Goal: Book appointment/travel/reservation

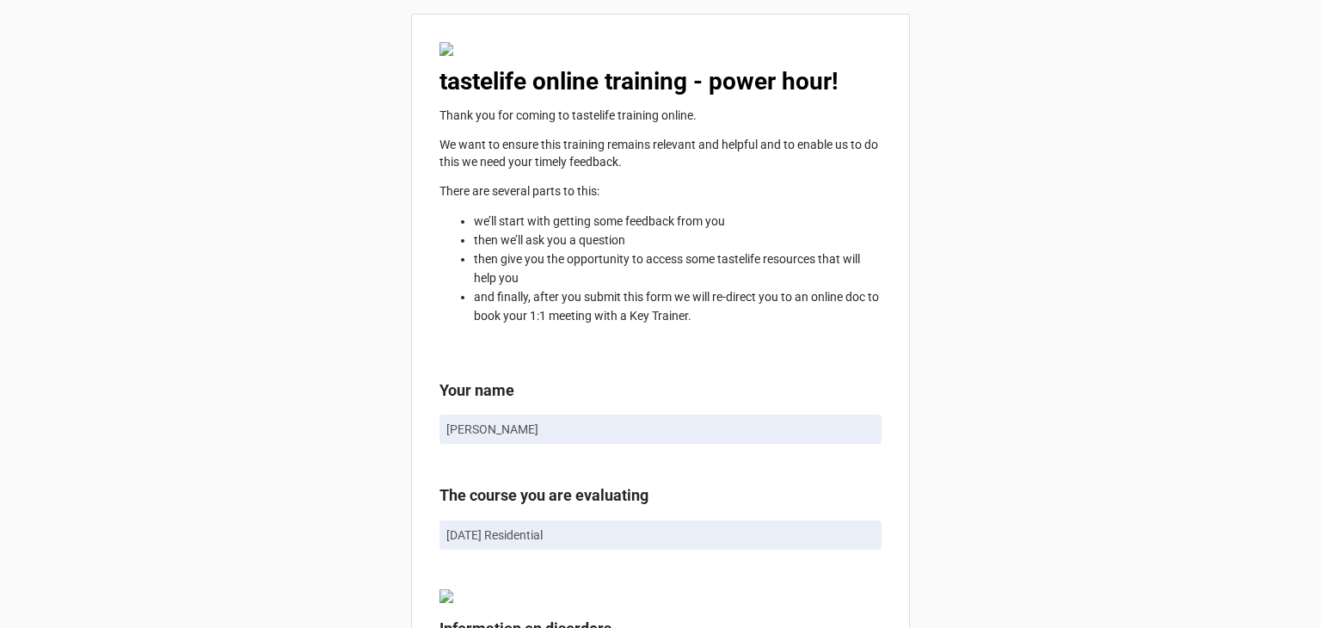
scroll to position [3009, 0]
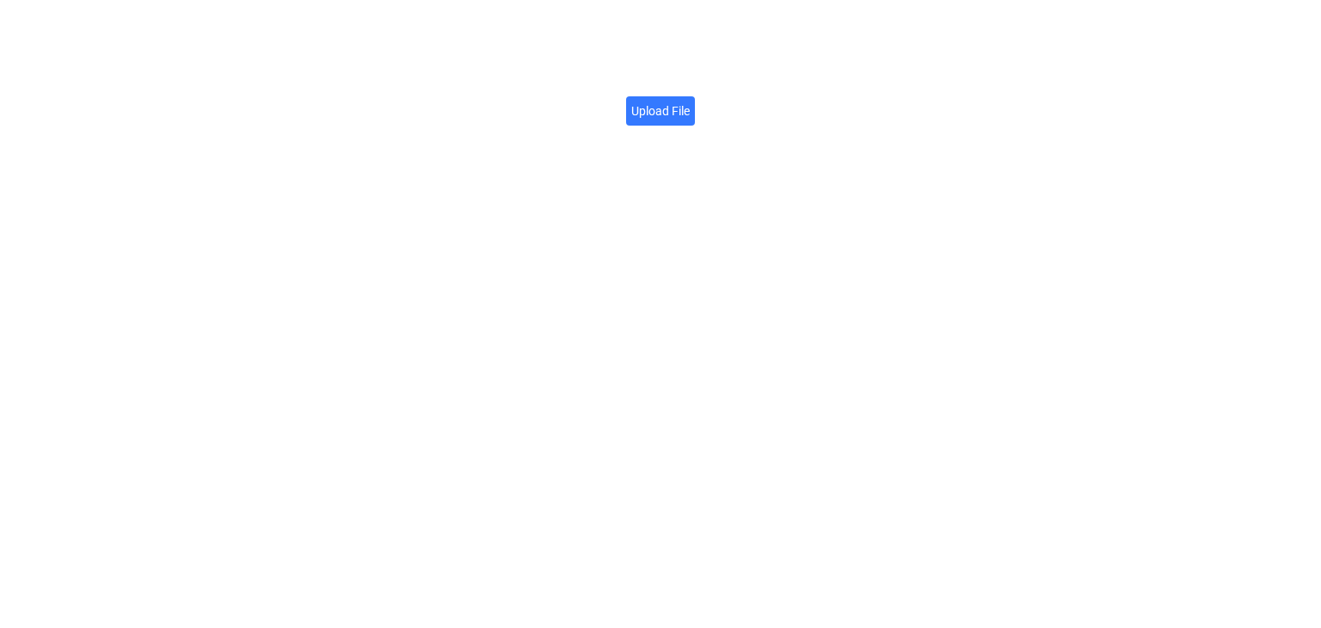
click at [671, 121] on label "Upload File" at bounding box center [660, 110] width 69 height 29
click at [689, 101] on input "Upload File" at bounding box center [689, 101] width 0 height 0
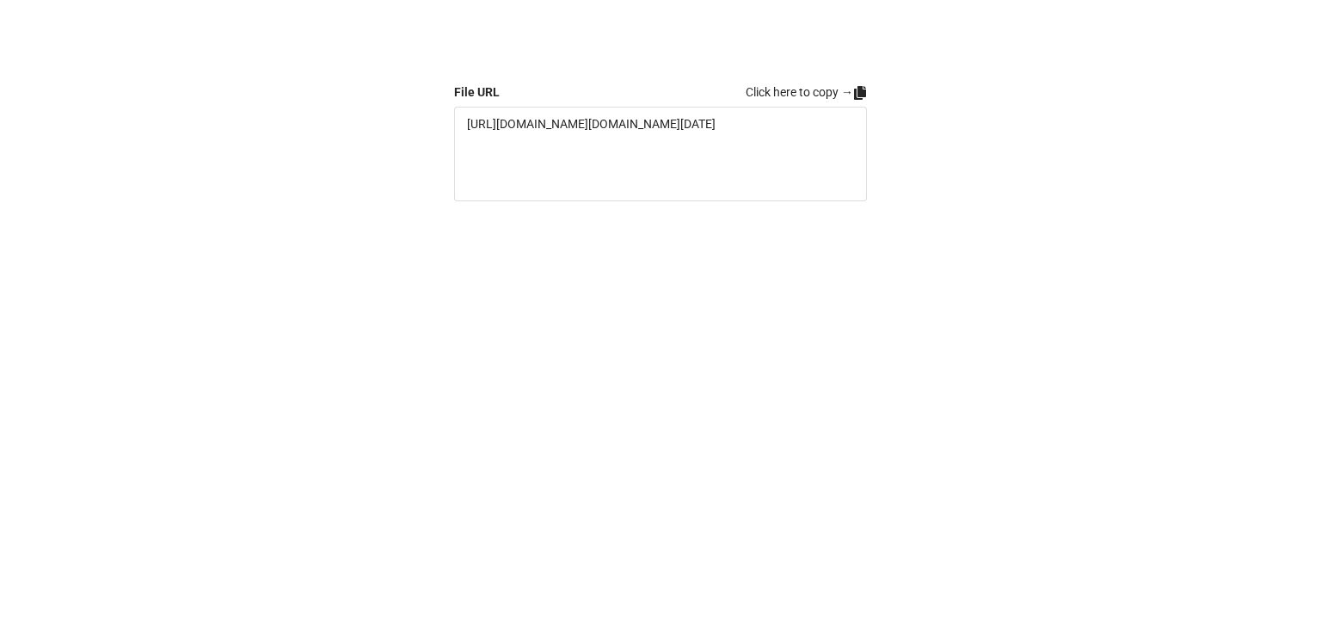
click at [863, 100] on icon at bounding box center [860, 93] width 14 height 14
click at [859, 87] on icon at bounding box center [860, 93] width 14 height 14
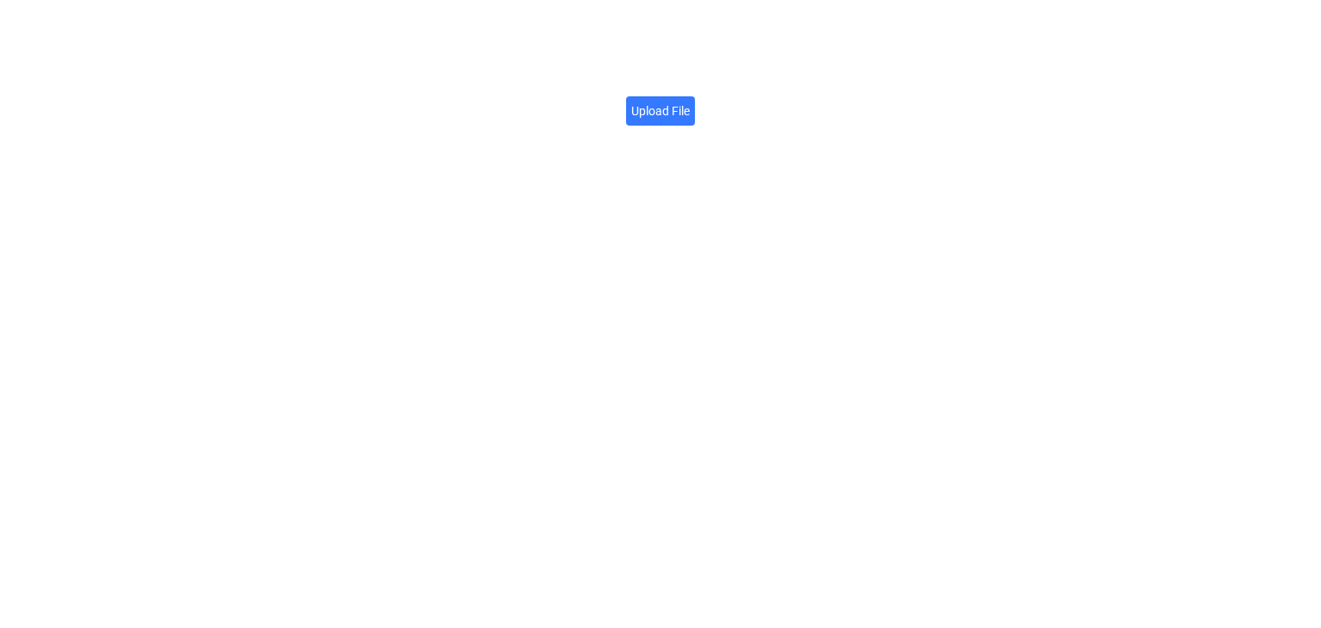
click at [667, 107] on label "Upload File" at bounding box center [660, 110] width 69 height 29
click at [689, 101] on input "Upload File" at bounding box center [689, 101] width 0 height 0
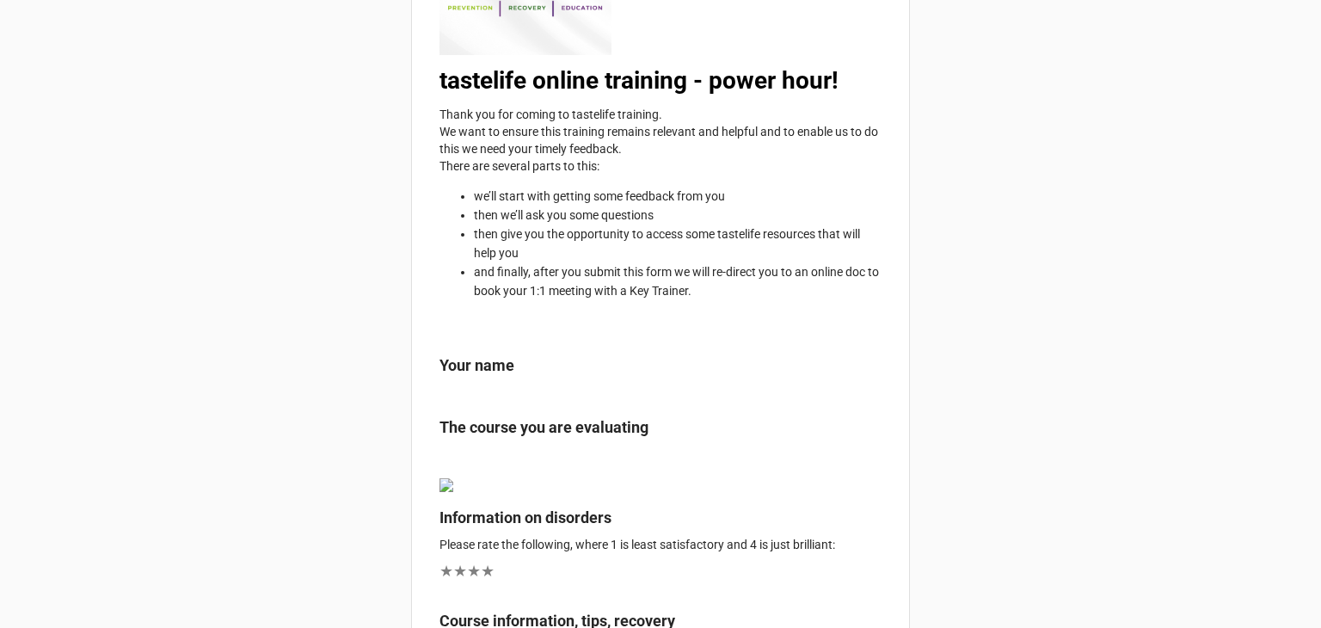
scroll to position [286, 0]
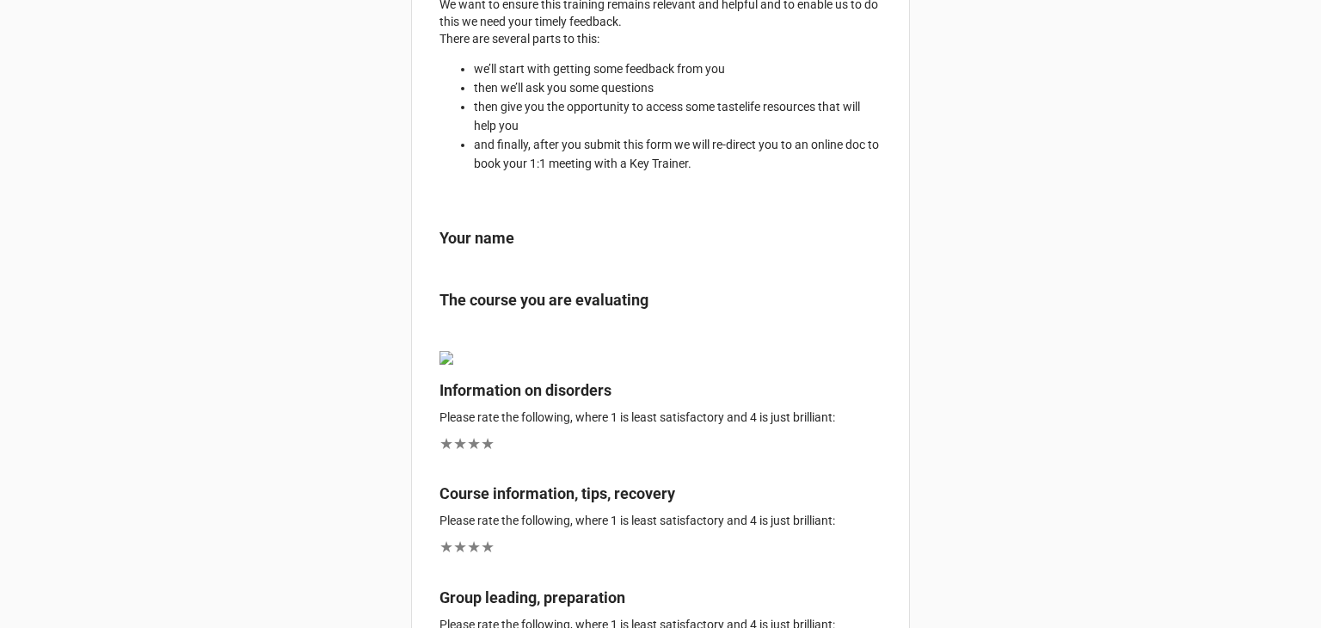
click at [516, 252] on b "Your name" at bounding box center [660, 241] width 442 height 30
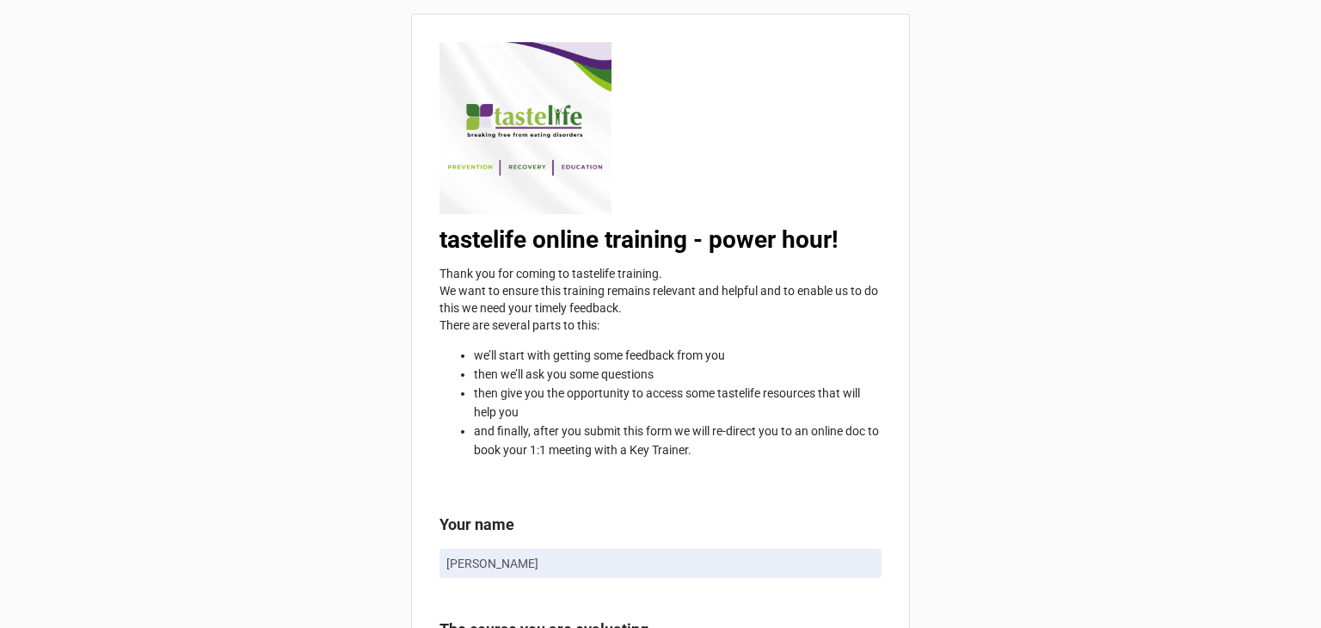
click at [685, 111] on div "tastelife online training - power hour! Thank you for coming to tastelife train…" at bounding box center [660, 256] width 442 height 429
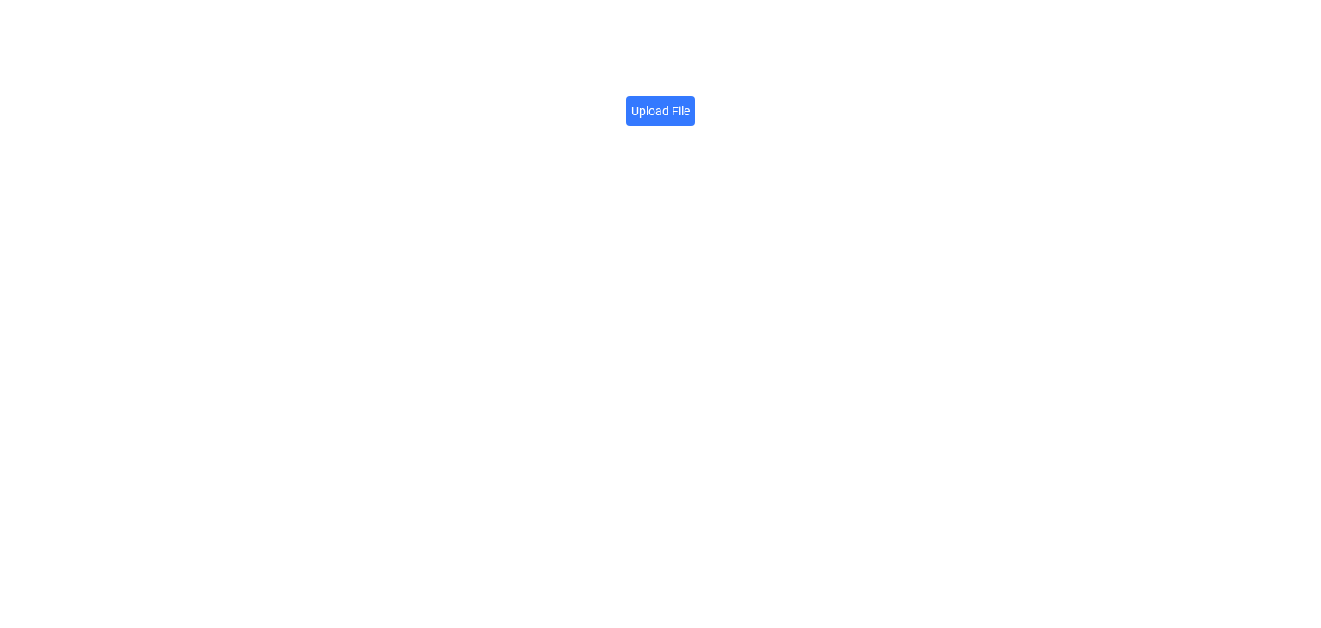
click at [659, 127] on div "Upload File" at bounding box center [660, 107] width 69 height 49
click at [657, 117] on label "Upload File" at bounding box center [660, 110] width 69 height 29
click at [689, 101] on input "Upload File" at bounding box center [689, 101] width 0 height 0
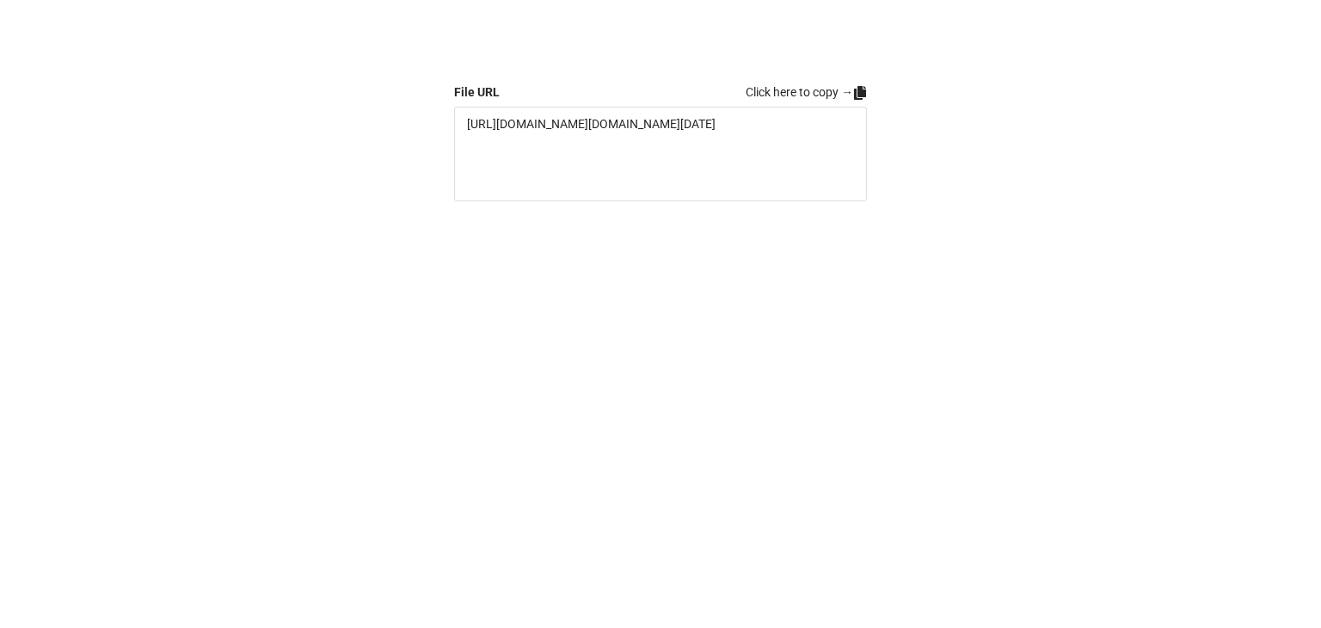
click at [859, 95] on icon at bounding box center [860, 93] width 12 height 14
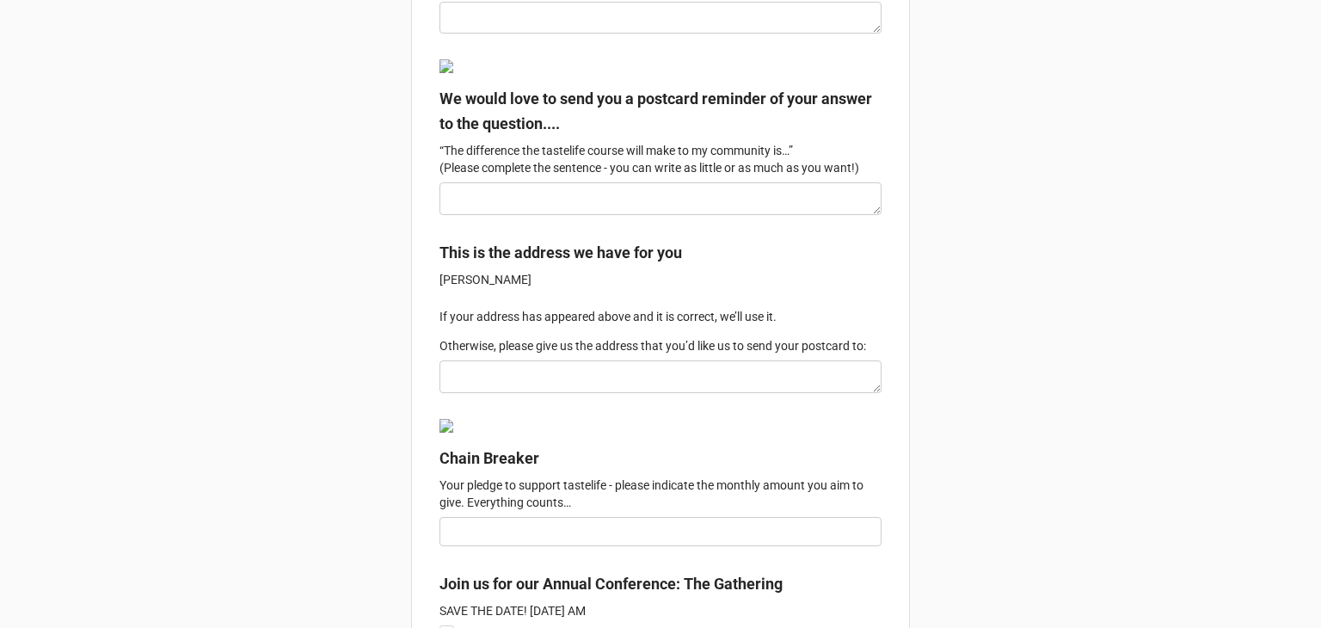
scroll to position [2722, 0]
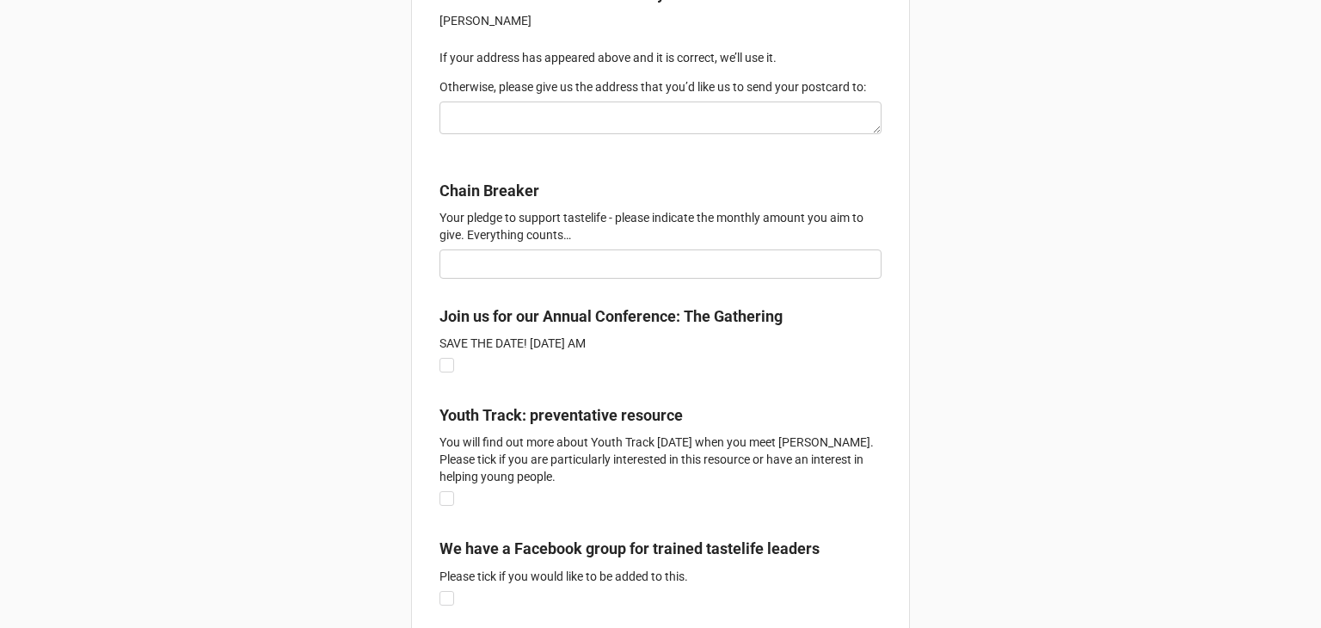
scroll to position [2865, 0]
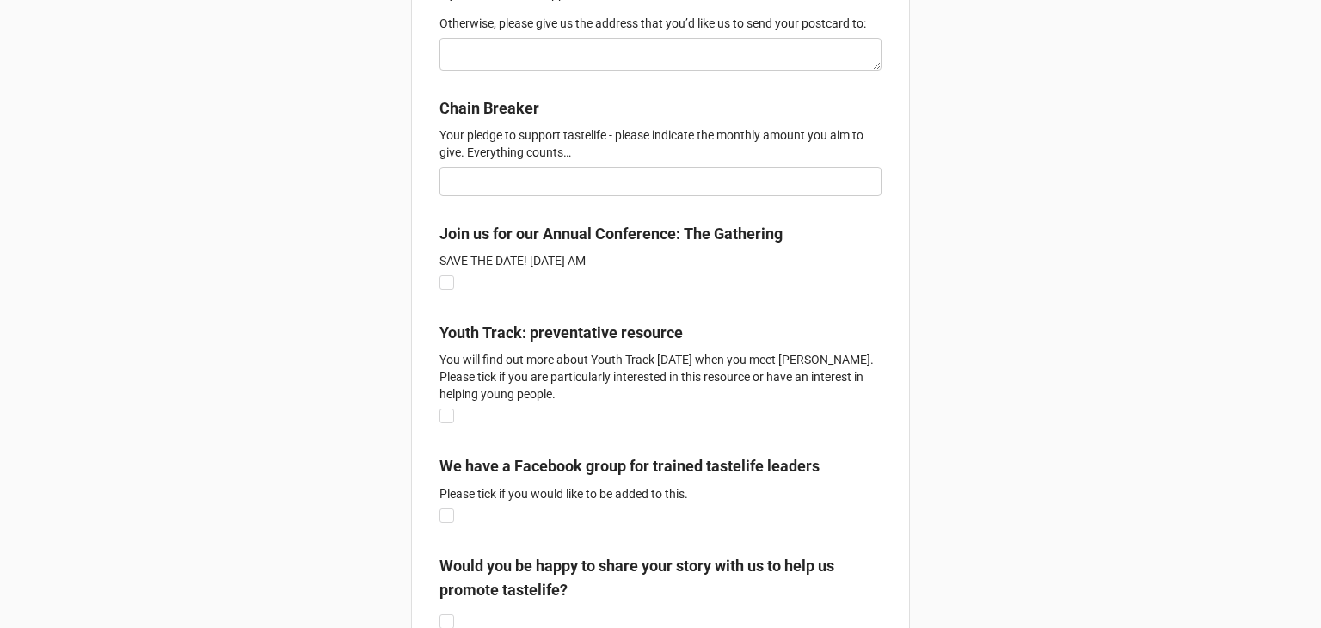
scroll to position [3009, 0]
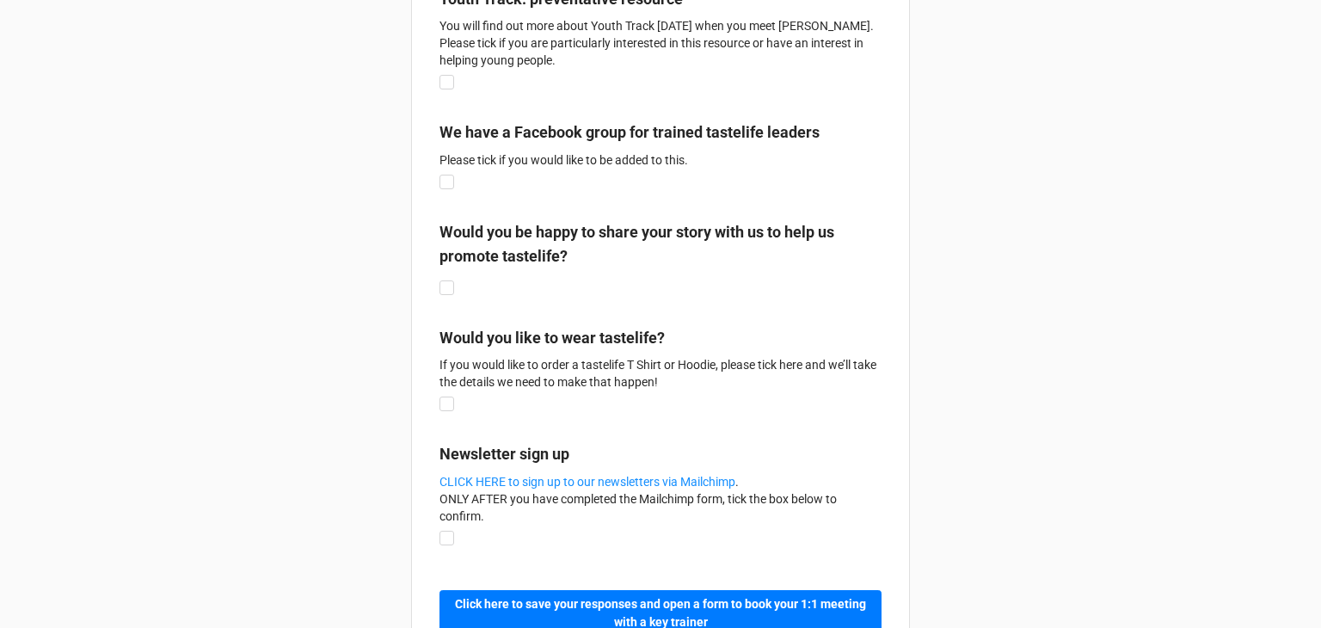
scroll to position [3435, 0]
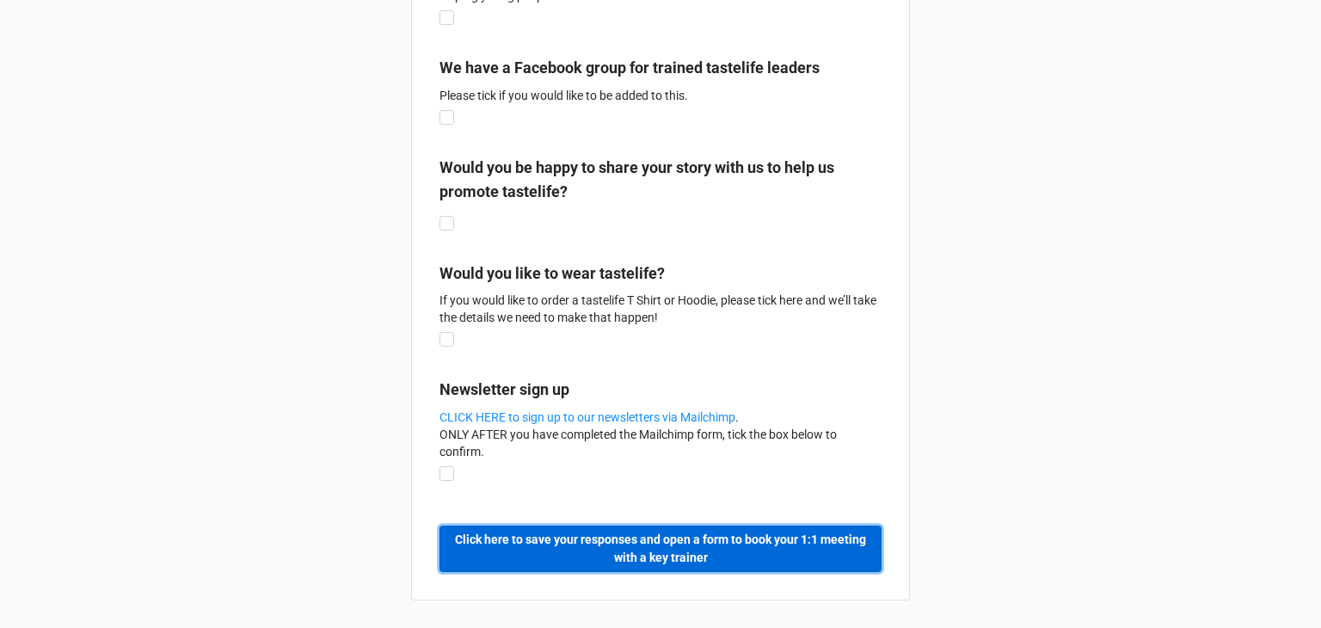
click at [782, 542] on b "Click here to save your responses and open a form to book your 1:1 meeting with…" at bounding box center [661, 548] width 422 height 36
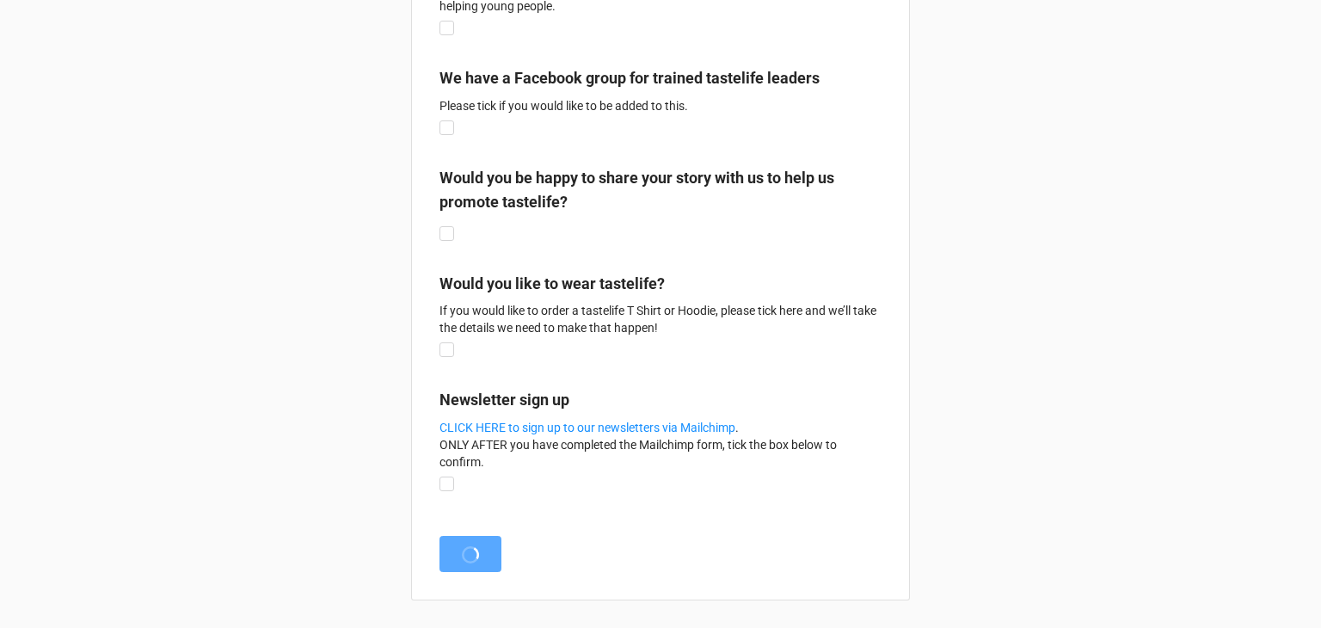
scroll to position [0, 0]
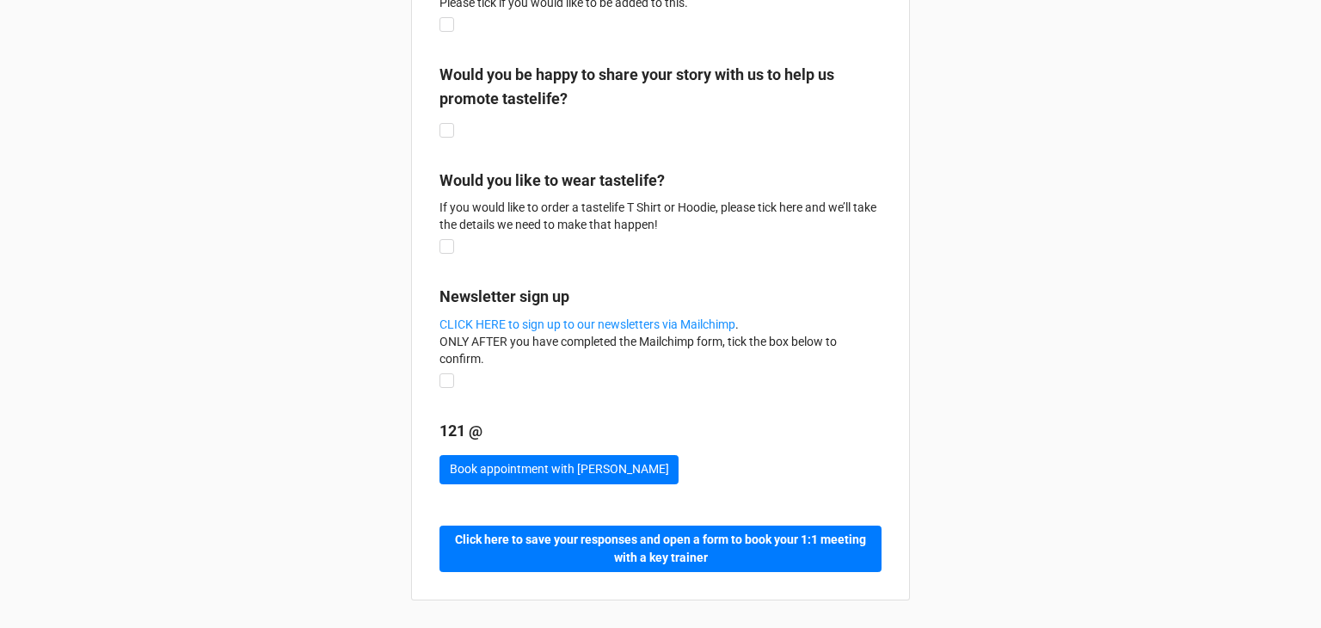
scroll to position [3527, 0]
click at [595, 470] on button "Book appointment with Marie here" at bounding box center [558, 469] width 239 height 29
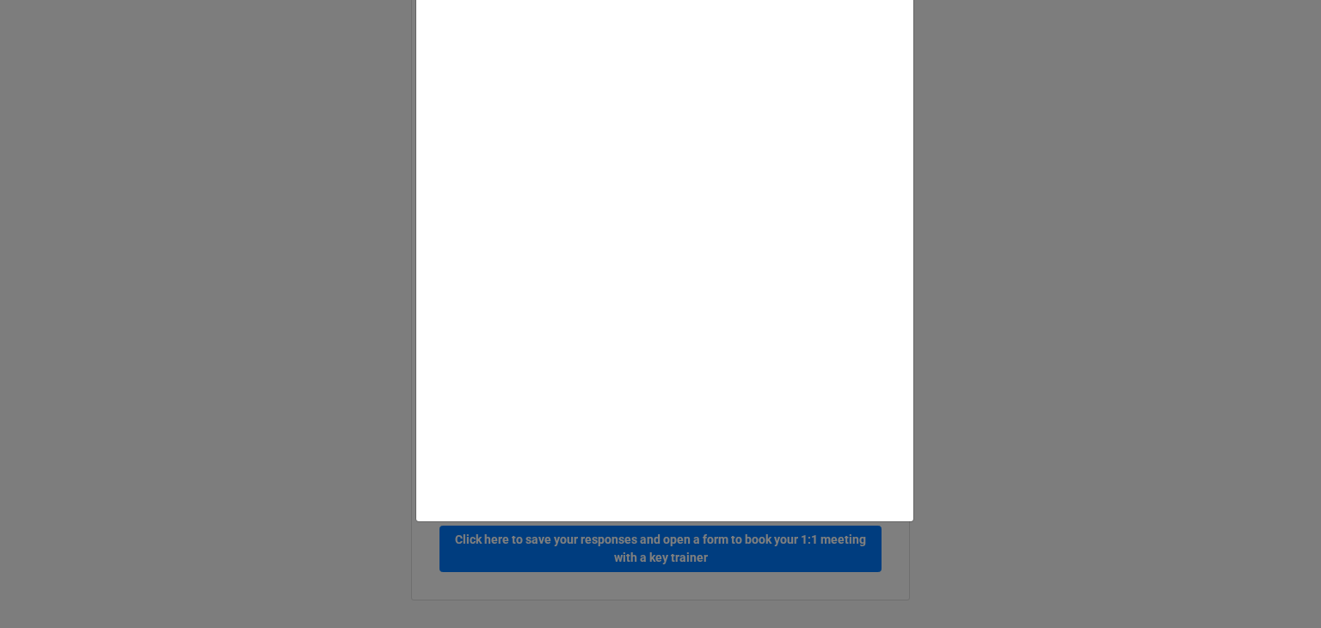
scroll to position [0, 0]
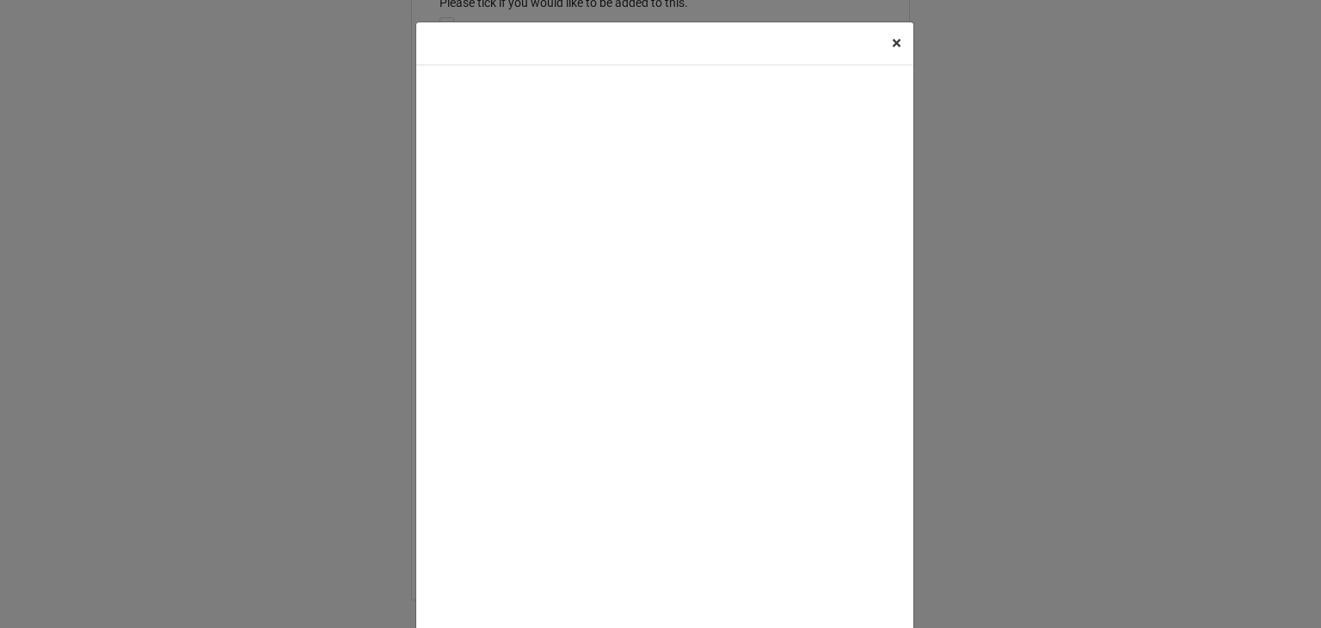
click at [892, 43] on span "×" at bounding box center [896, 43] width 9 height 21
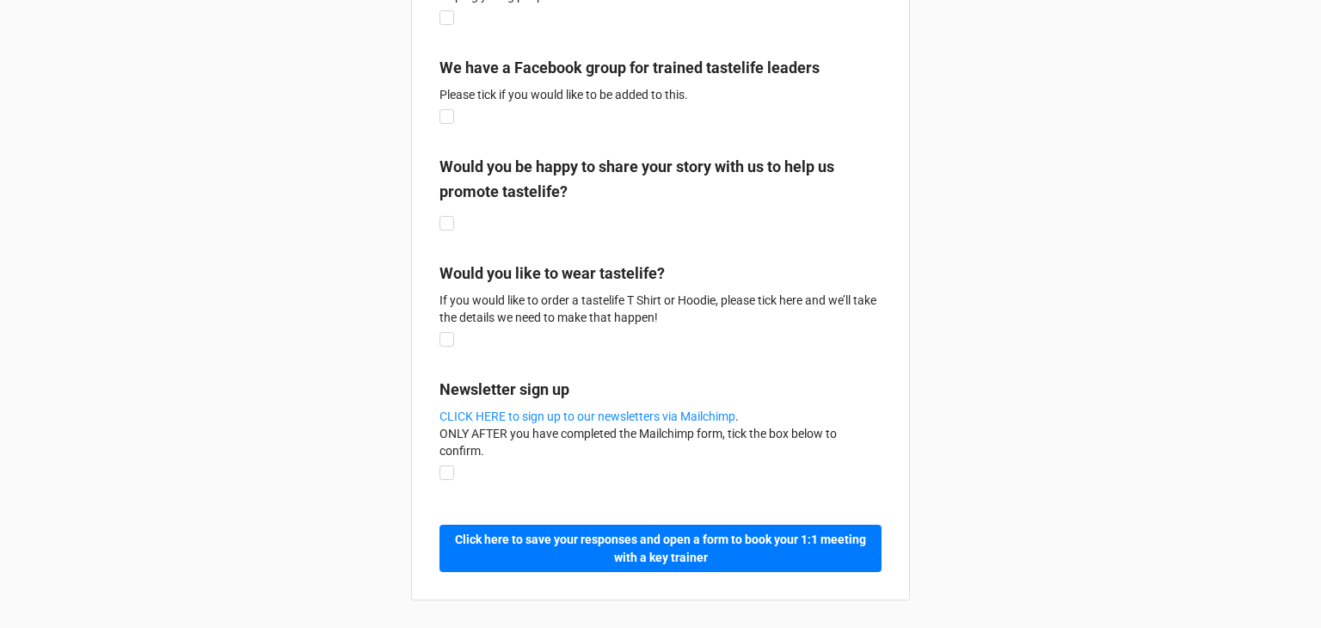
scroll to position [3270, 0]
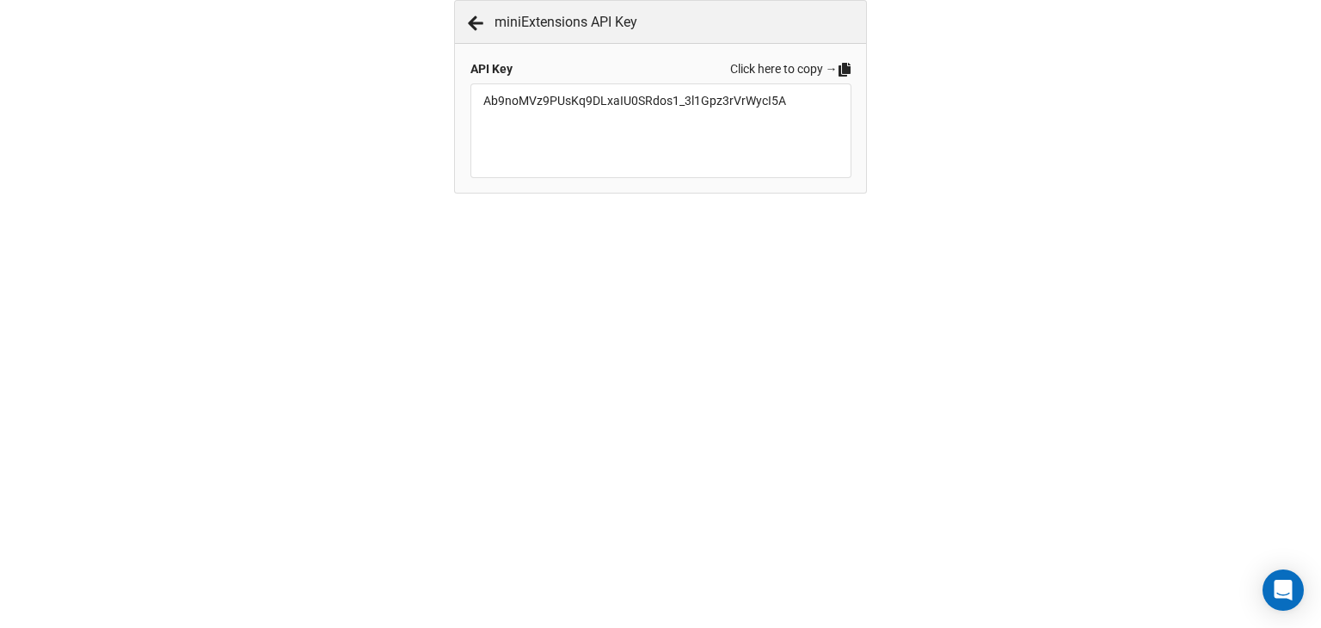
click at [840, 70] on icon at bounding box center [844, 70] width 12 height 14
click at [843, 70] on icon at bounding box center [844, 70] width 12 height 14
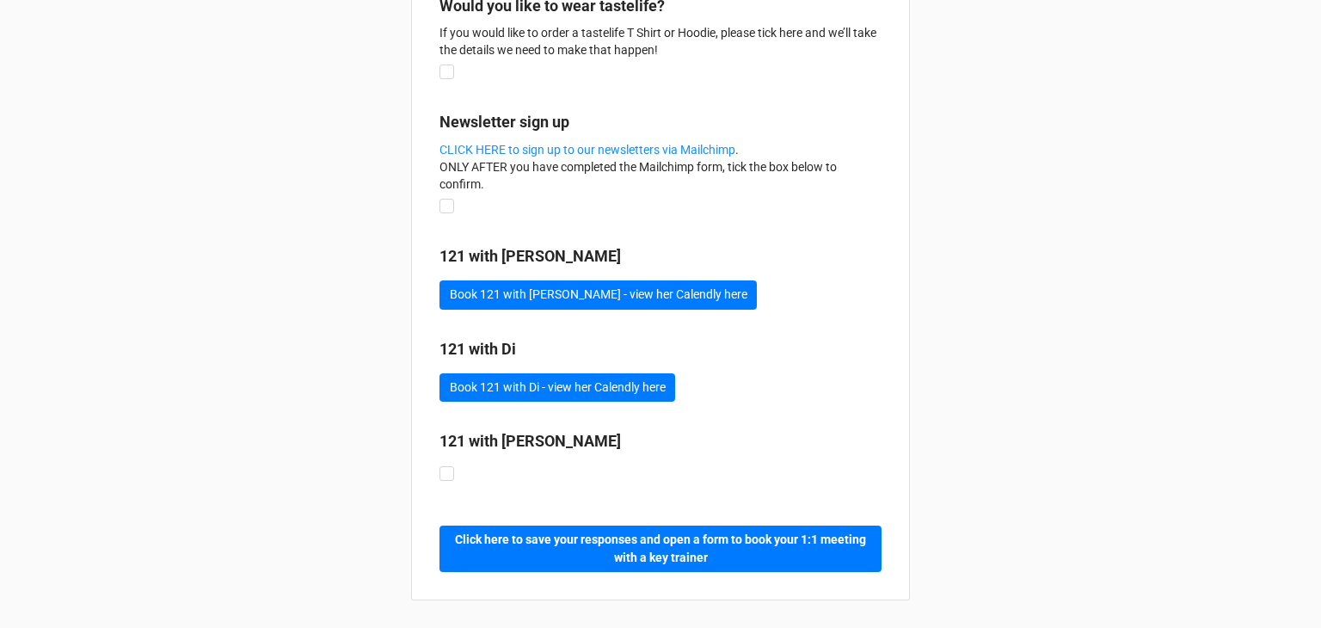
scroll to position [3700, 0]
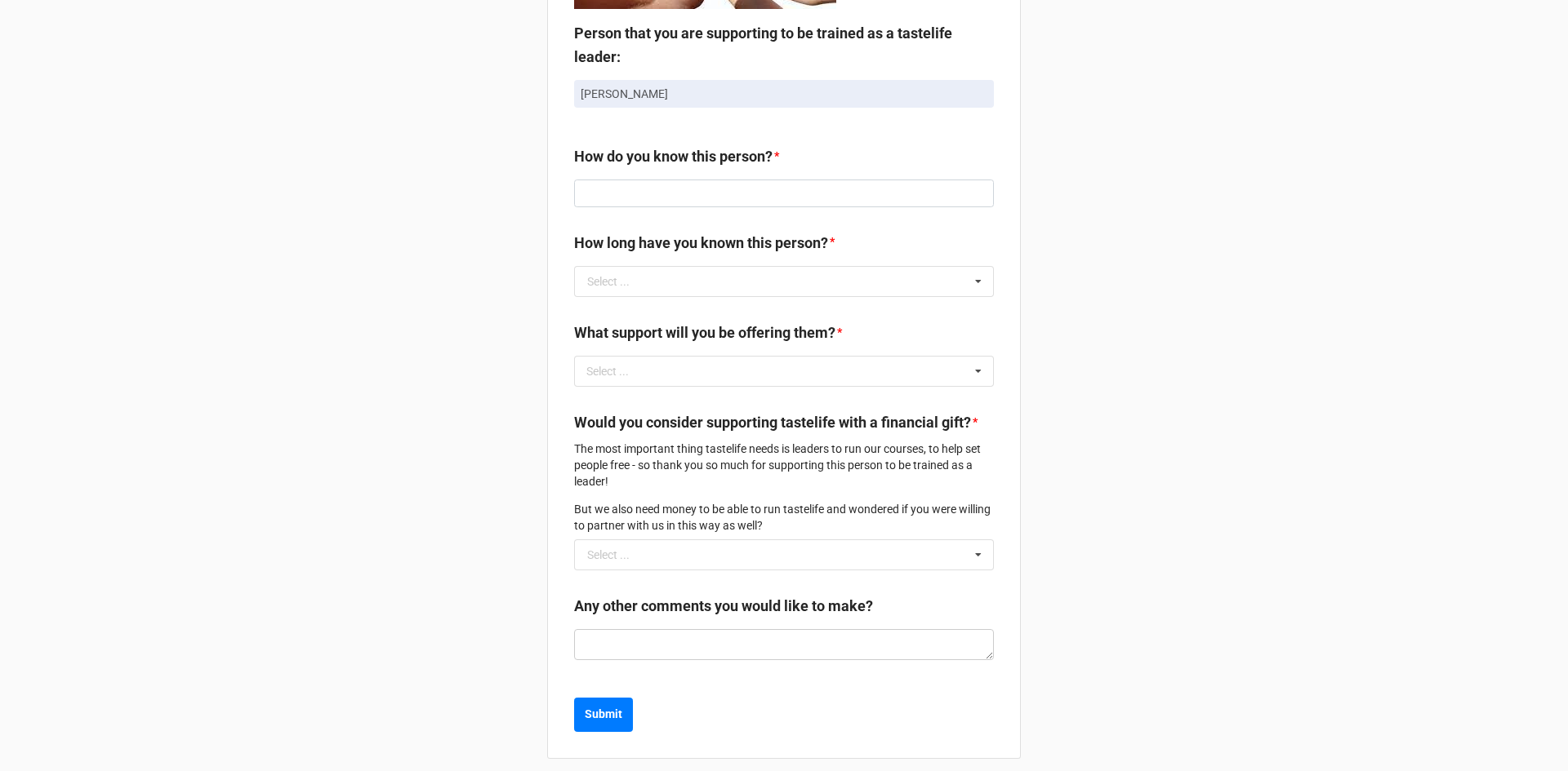
scroll to position [651, 0]
